Goal: Navigation & Orientation: Understand site structure

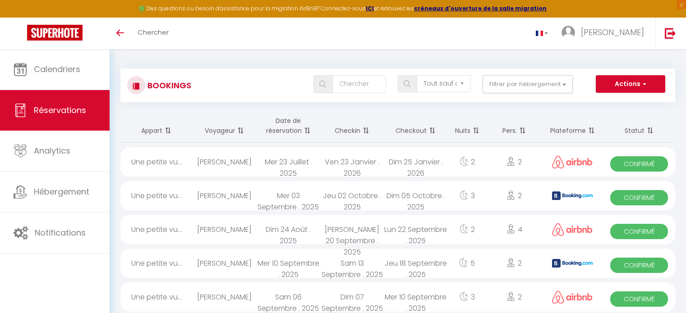
select select "not_cancelled"
click at [287, 127] on th "Date de réservation" at bounding box center [288, 126] width 64 height 34
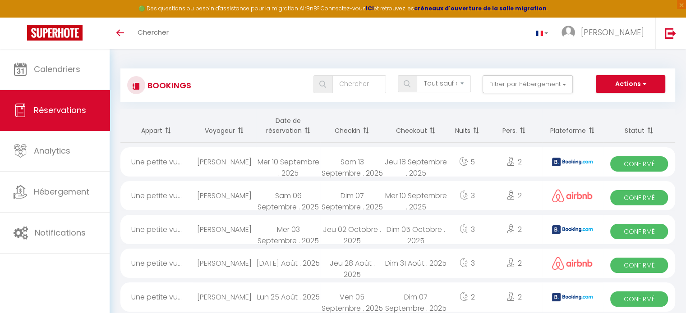
click at [340, 128] on th "Checkin" at bounding box center [352, 126] width 64 height 34
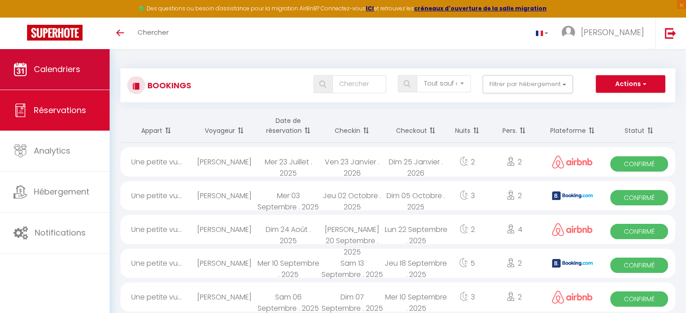
click at [55, 68] on span "Calendriers" at bounding box center [57, 69] width 46 height 11
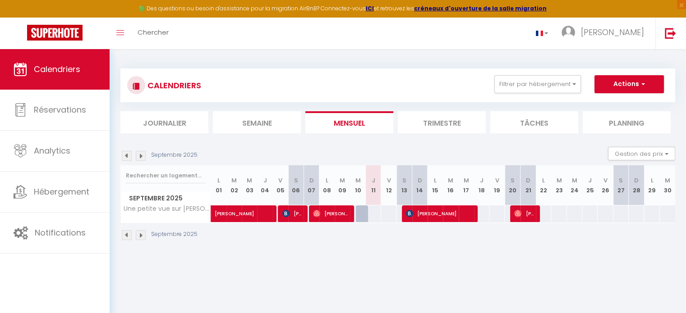
click at [142, 155] on img at bounding box center [141, 156] width 10 height 10
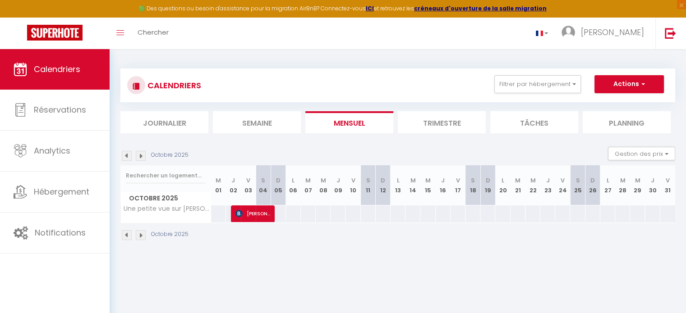
click at [142, 155] on img at bounding box center [141, 156] width 10 height 10
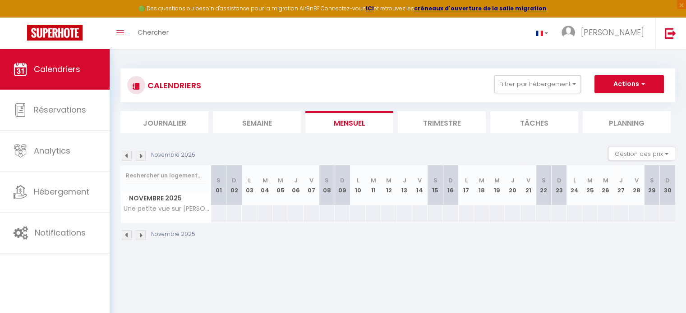
click at [142, 155] on img at bounding box center [141, 156] width 10 height 10
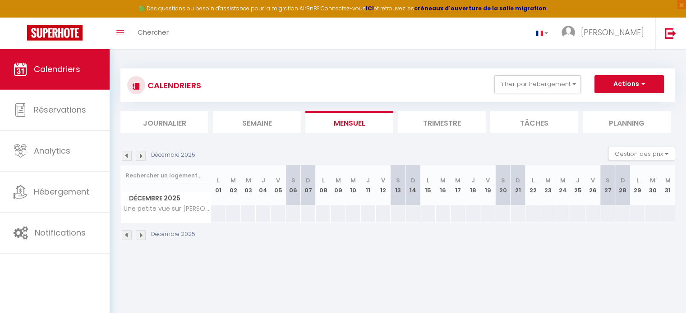
click at [142, 155] on img at bounding box center [141, 156] width 10 height 10
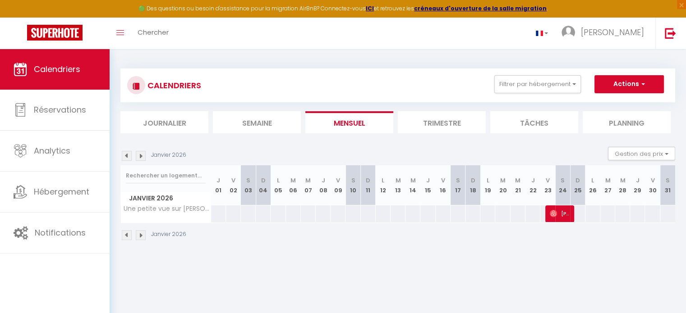
click at [141, 155] on img at bounding box center [141, 156] width 10 height 10
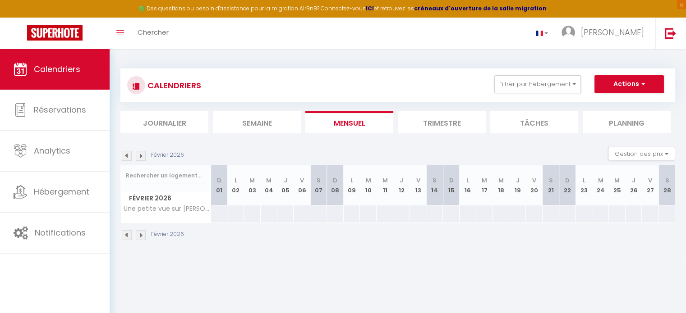
click at [141, 155] on img at bounding box center [141, 156] width 10 height 10
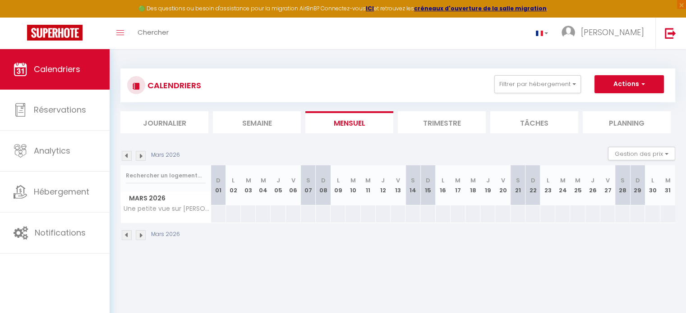
click at [126, 155] on img at bounding box center [127, 156] width 10 height 10
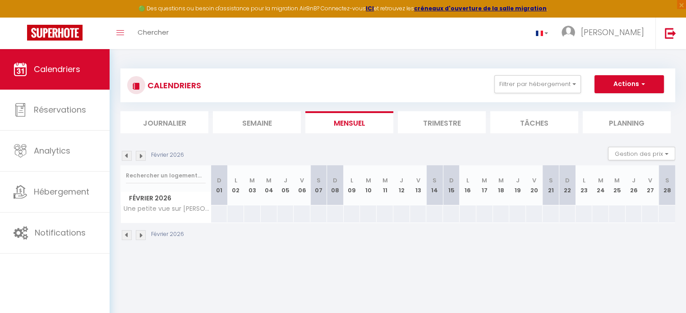
click at [126, 155] on img at bounding box center [127, 156] width 10 height 10
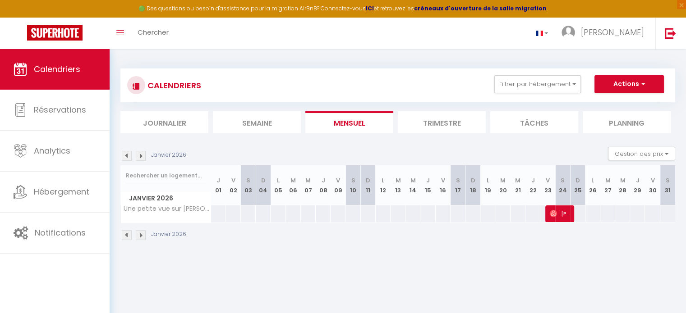
click at [128, 152] on img at bounding box center [127, 156] width 10 height 10
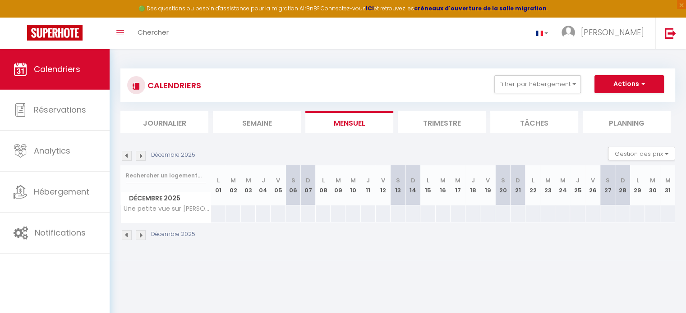
click at [128, 152] on img at bounding box center [127, 156] width 10 height 10
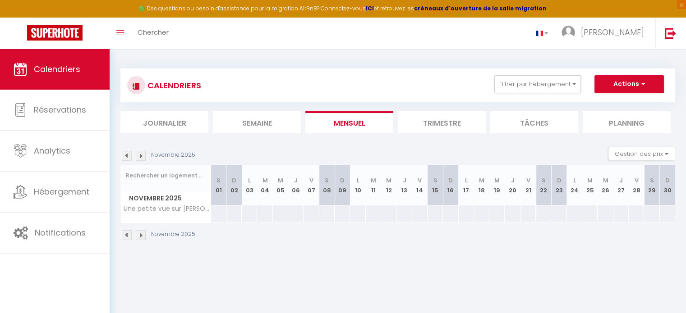
click at [128, 152] on img at bounding box center [127, 156] width 10 height 10
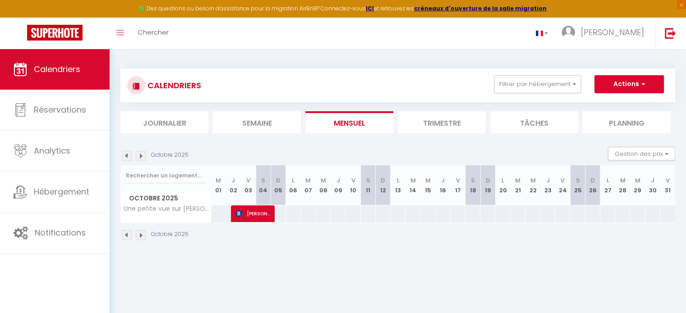
click at [128, 153] on img at bounding box center [127, 156] width 10 height 10
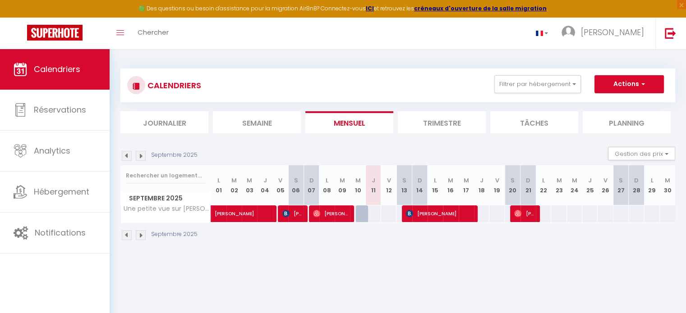
click at [140, 152] on img at bounding box center [141, 156] width 10 height 10
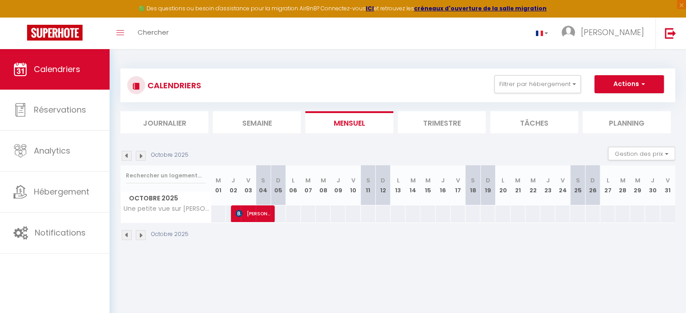
click at [124, 157] on img at bounding box center [127, 156] width 10 height 10
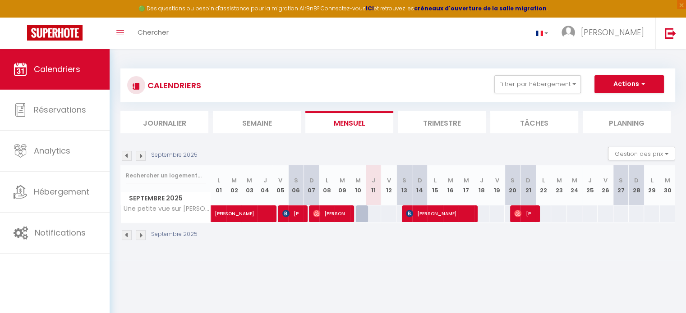
click at [141, 157] on img at bounding box center [141, 156] width 10 height 10
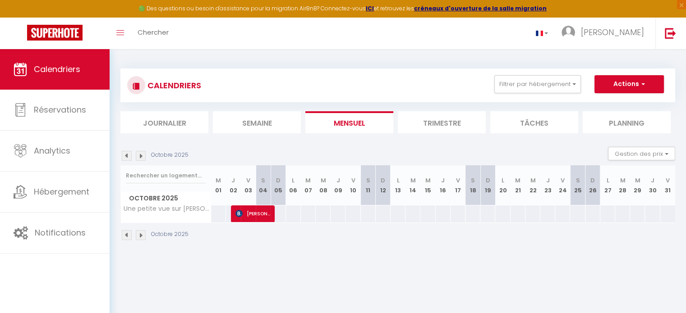
click at [127, 157] on img at bounding box center [127, 156] width 10 height 10
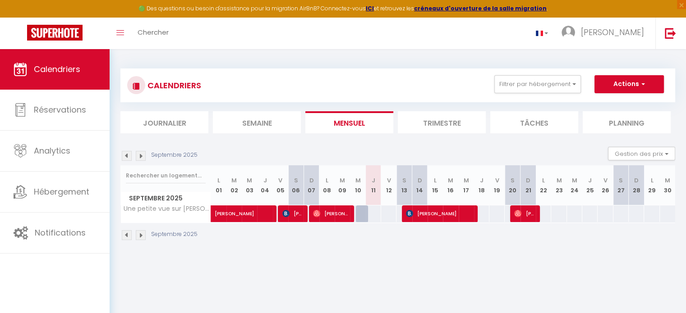
click at [142, 158] on img at bounding box center [141, 156] width 10 height 10
